Goal: Use online tool/utility: Utilize a website feature to perform a specific function

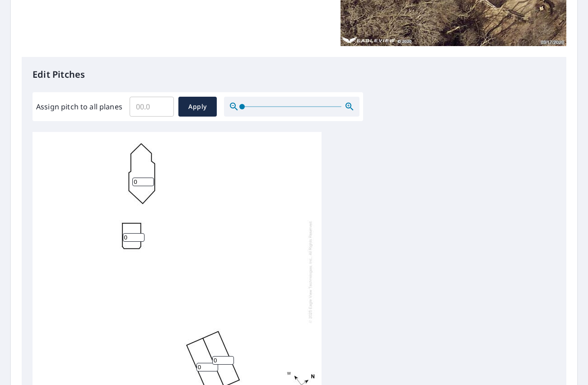
scroll to position [207, 0]
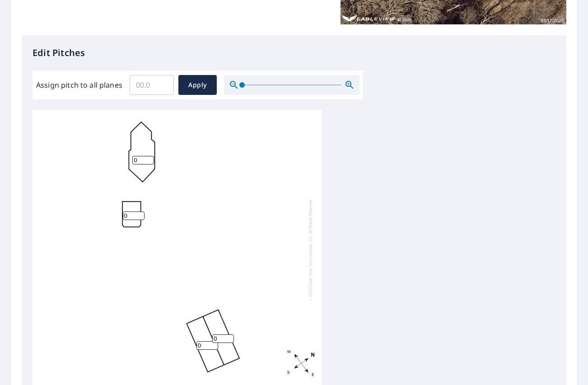
click at [142, 156] on input "0" at bounding box center [143, 160] width 22 height 9
click at [195, 190] on div "0 0 0 0" at bounding box center [177, 250] width 289 height 284
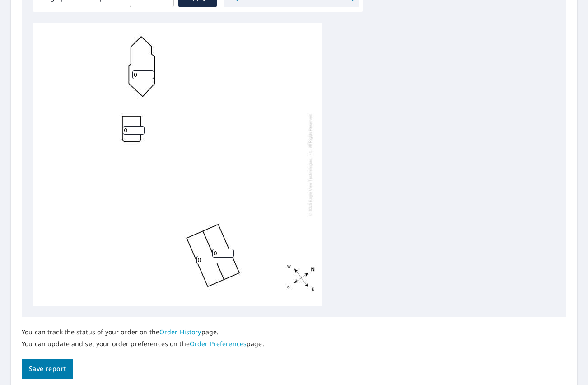
scroll to position [294, 0]
click at [216, 251] on input "0" at bounding box center [223, 253] width 22 height 9
type input "8"
click at [203, 259] on input "0" at bounding box center [207, 260] width 22 height 9
type input "8"
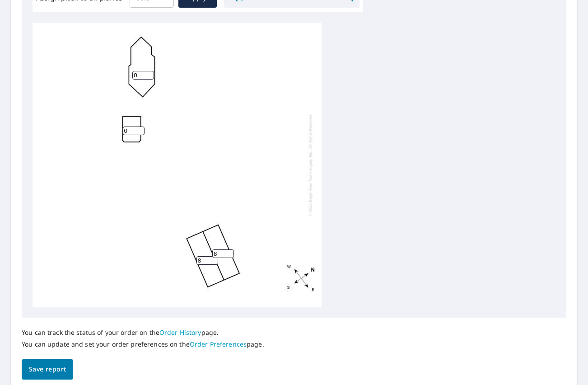
click at [379, 222] on div "0 8 8 0" at bounding box center [294, 165] width 523 height 284
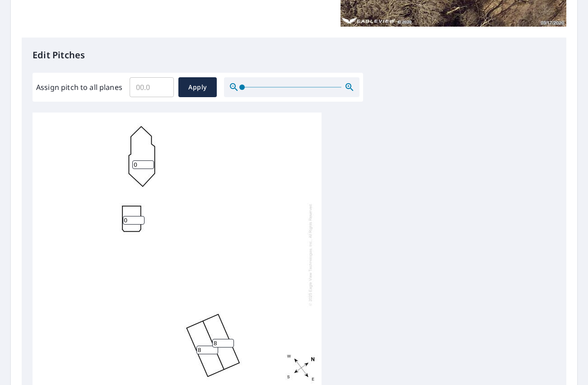
scroll to position [205, 0]
click at [144, 164] on input "0" at bounding box center [143, 165] width 22 height 9
click at [150, 87] on input "Assign pitch to all planes" at bounding box center [152, 87] width 44 height 25
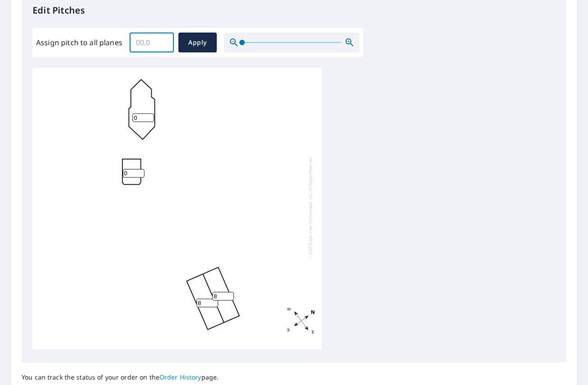
scroll to position [330, 0]
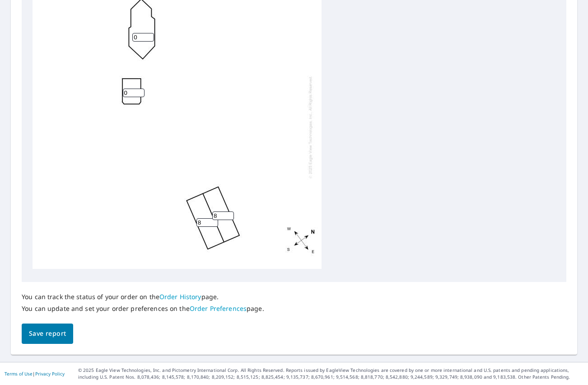
click at [48, 332] on span "Save report" at bounding box center [47, 333] width 37 height 11
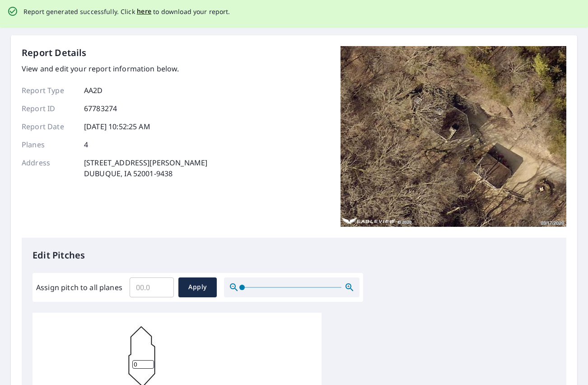
scroll to position [0, 0]
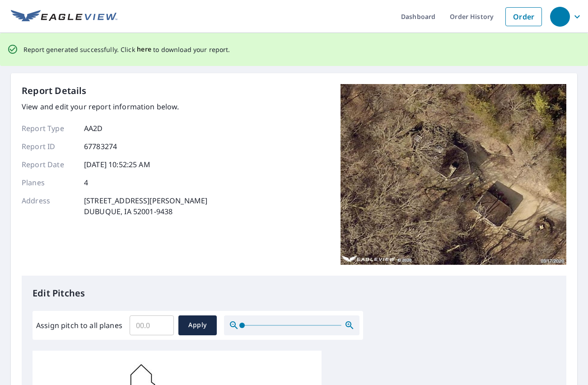
click at [141, 49] on span "here" at bounding box center [144, 49] width 15 height 11
